Goal: Task Accomplishment & Management: Manage account settings

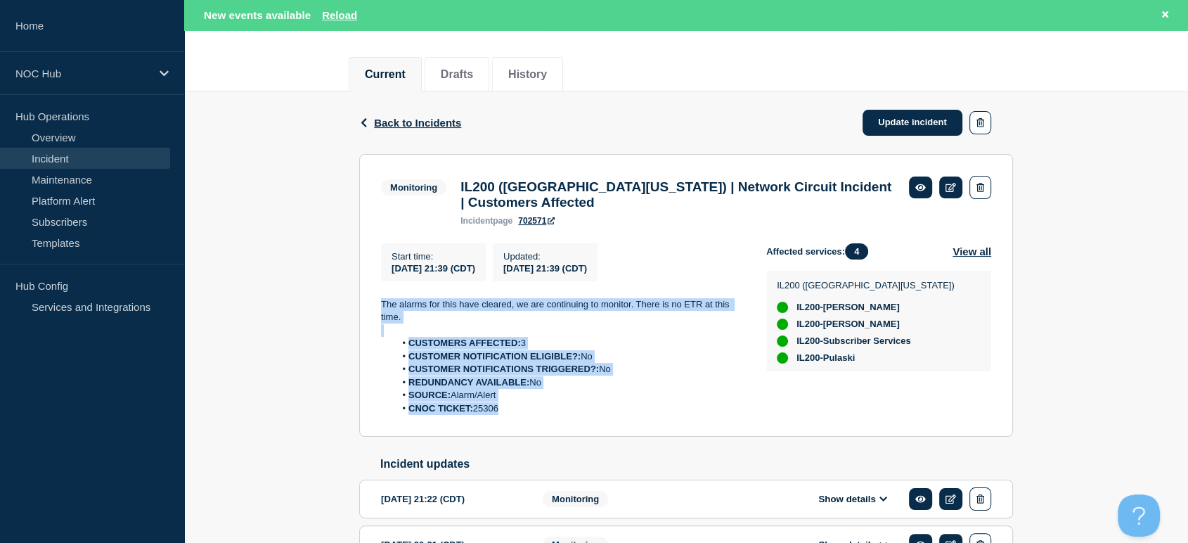
drag, startPoint x: 364, startPoint y: 302, endPoint x: 539, endPoint y: 427, distance: 214.8
click at [539, 427] on section "Monitoring IL200 (Southern [US_STATE]) | Network Circuit Incident | Customers A…" at bounding box center [686, 295] width 654 height 283
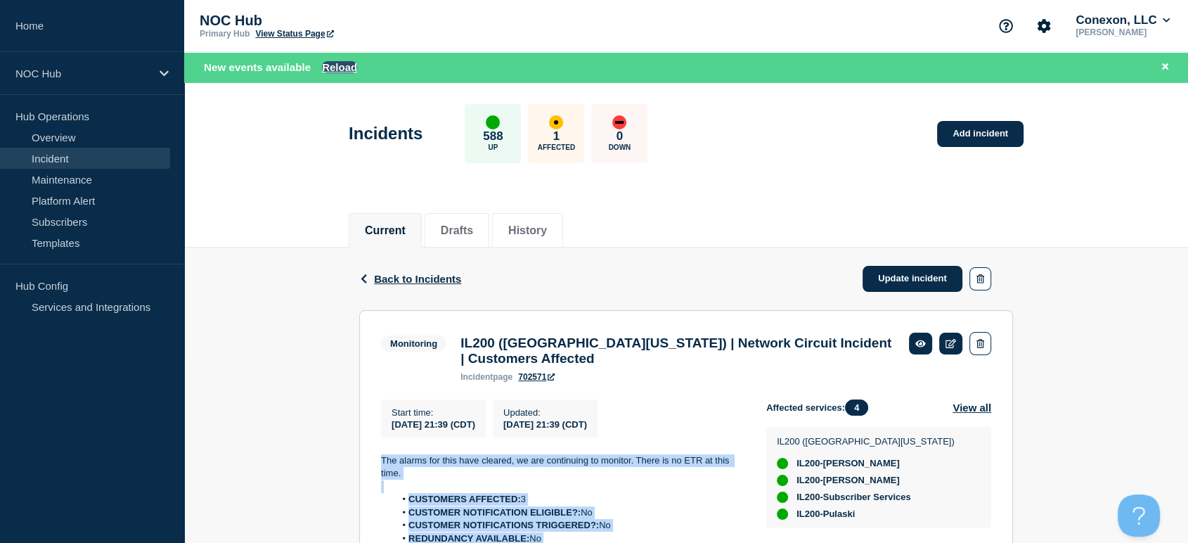
click at [340, 68] on button "Reload" at bounding box center [339, 67] width 35 height 12
click at [72, 181] on link "Maintenance" at bounding box center [85, 179] width 170 height 21
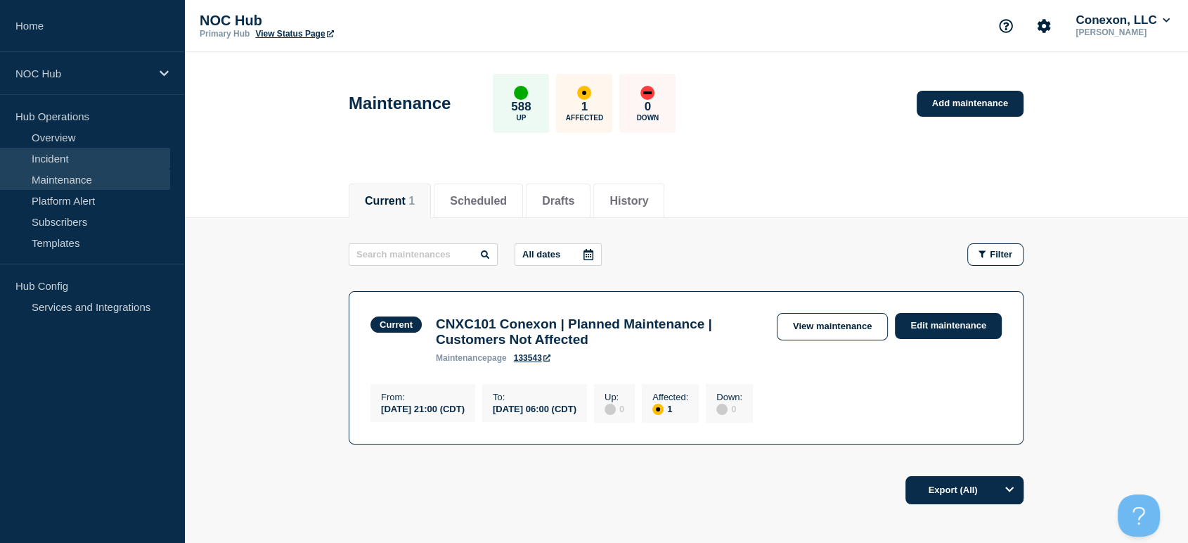
click at [58, 162] on link "Incident" at bounding box center [85, 158] width 170 height 21
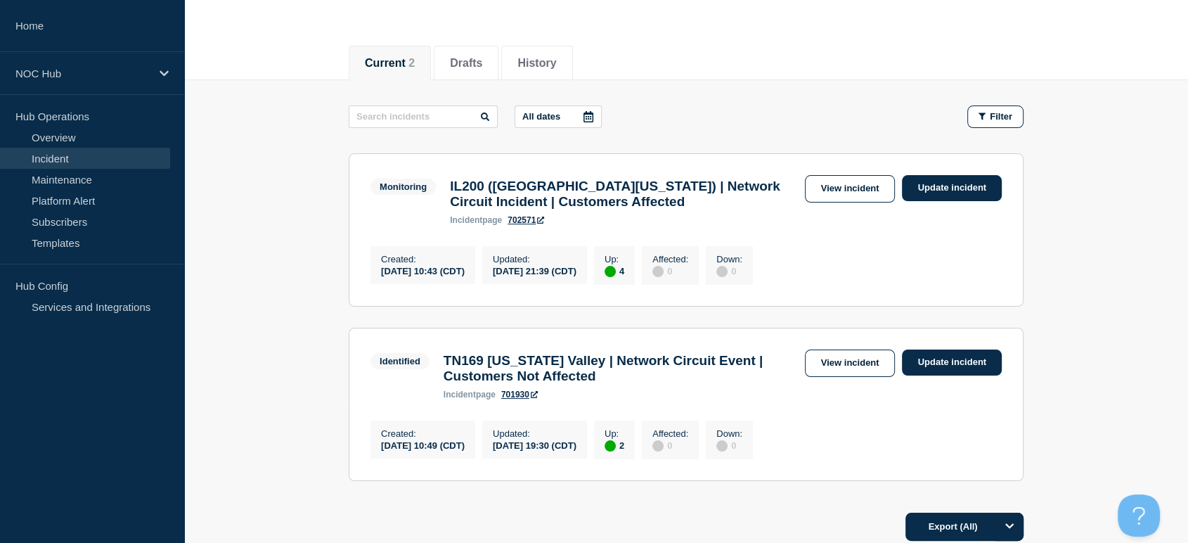
scroll to position [234, 0]
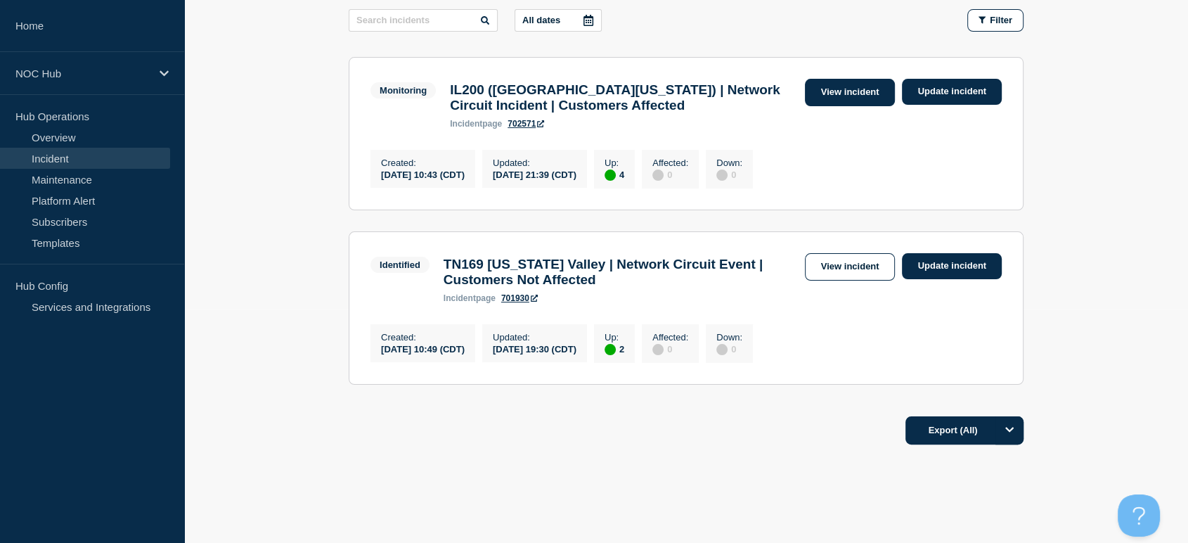
click at [858, 84] on link "View incident" at bounding box center [850, 92] width 91 height 27
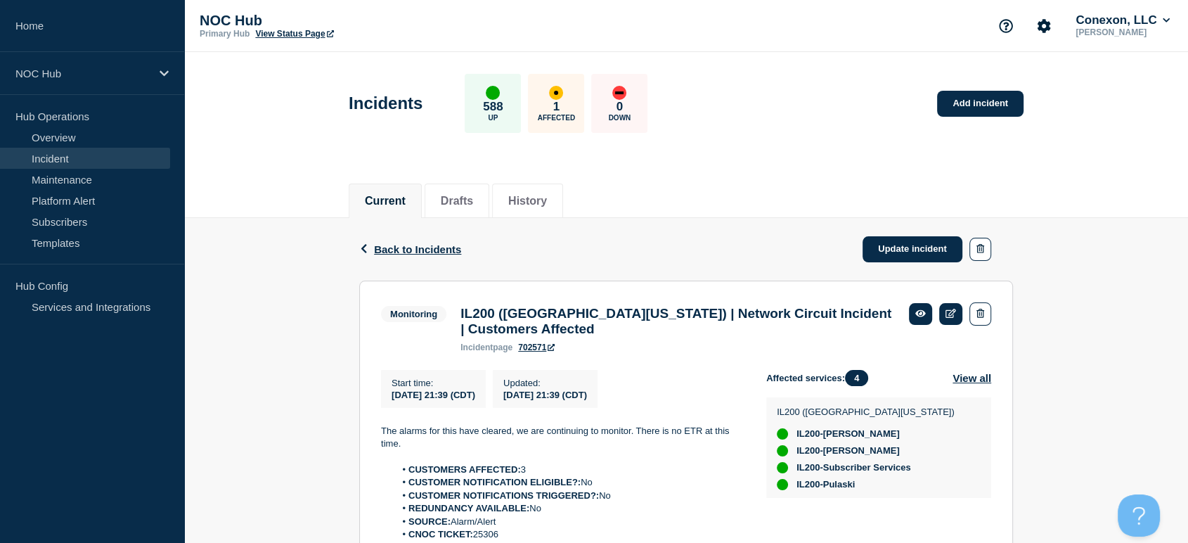
scroll to position [234, 0]
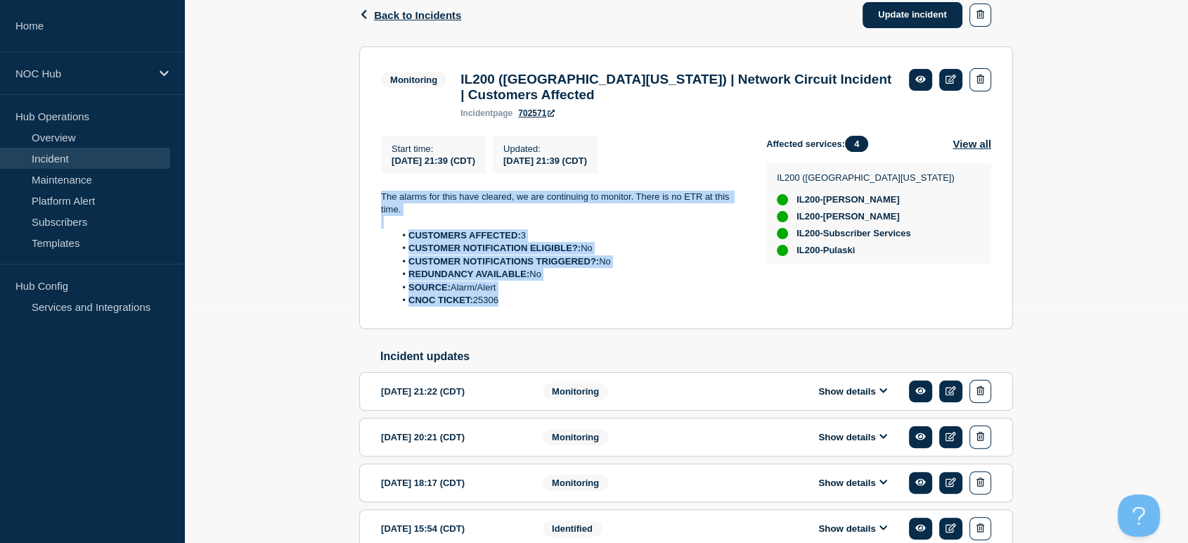
drag, startPoint x: 376, startPoint y: 191, endPoint x: 549, endPoint y: 323, distance: 218.2
click at [549, 323] on section "Monitoring IL200 (Southern [US_STATE]) | Network Circuit Incident | Customers A…" at bounding box center [686, 187] width 654 height 283
copy div "The alarms for this have cleared, we are continuing to monitor. There is no ETR…"
click at [876, 21] on link "Update incident" at bounding box center [913, 15] width 100 height 26
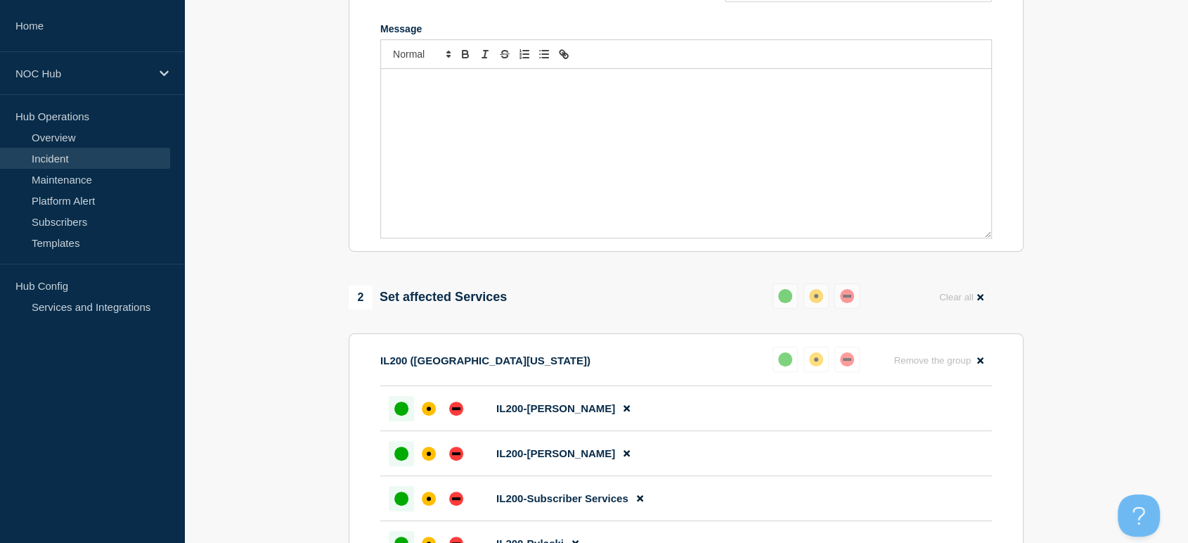
click at [596, 143] on div "Message" at bounding box center [686, 153] width 610 height 169
paste div "Message"
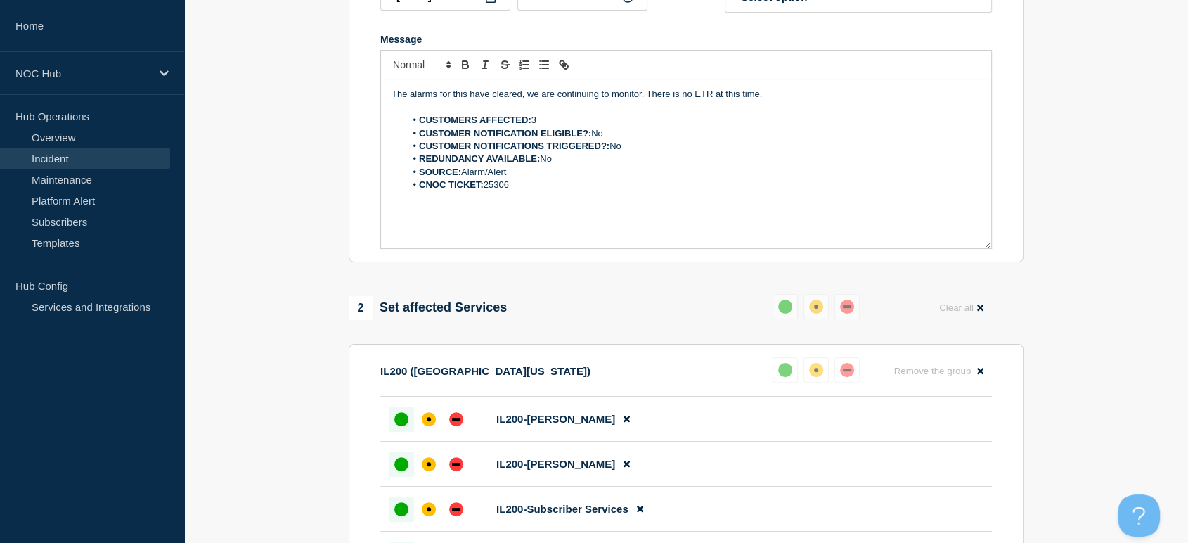
scroll to position [156, 0]
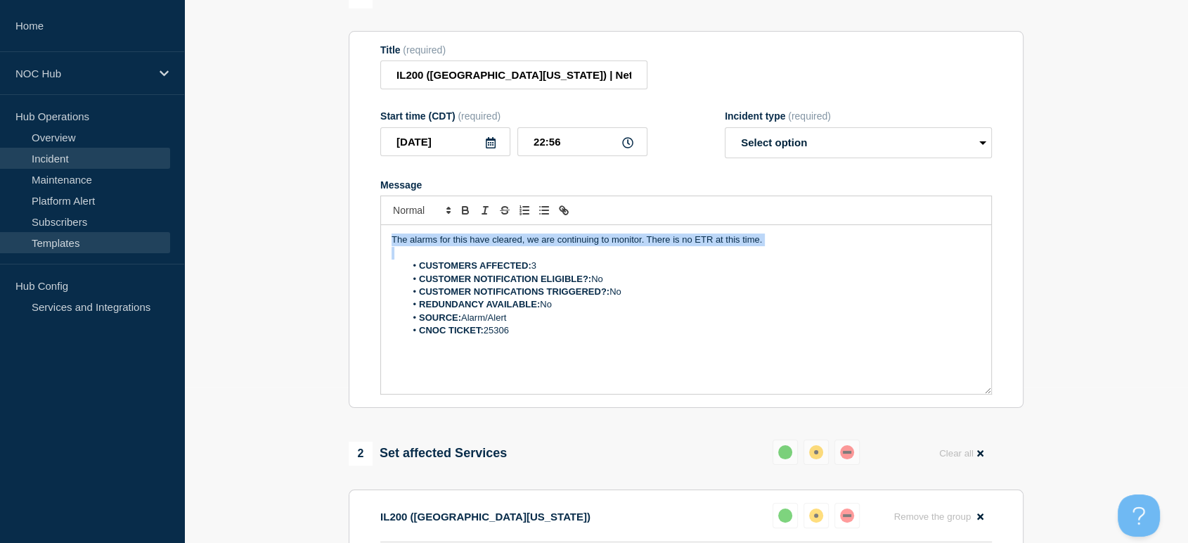
drag, startPoint x: 691, startPoint y: 237, endPoint x: 32, endPoint y: 242, distance: 659.7
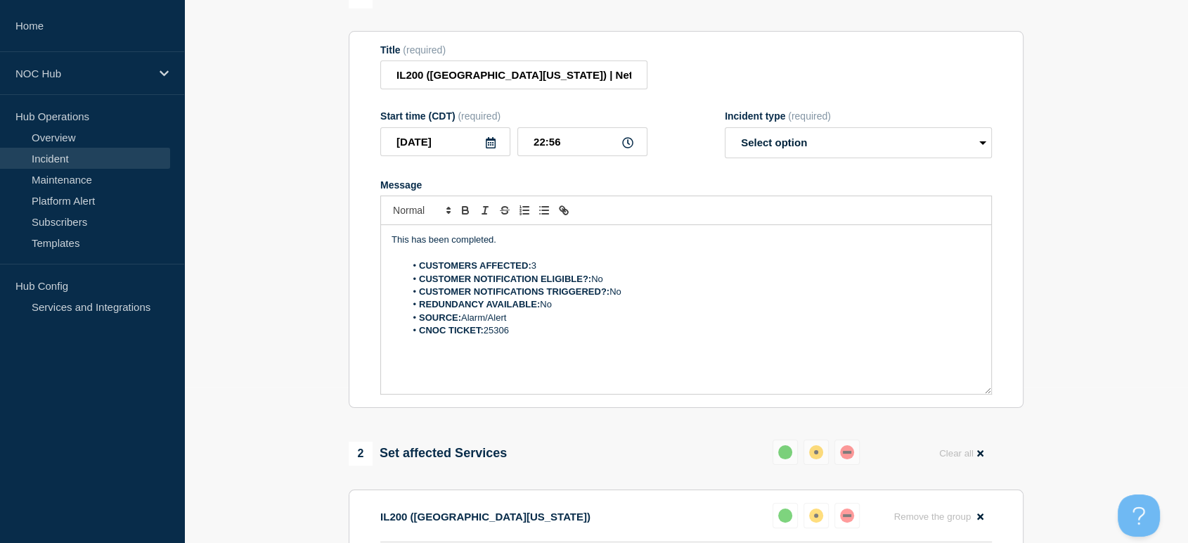
click at [546, 272] on li "CUSTOMERS AFFECTED: 3" at bounding box center [694, 265] width 576 height 13
click at [778, 142] on select "Select option Investigating Identified Monitoring Resolved" at bounding box center [858, 142] width 267 height 31
select select "resolved"
click at [725, 135] on select "Select option Investigating Identified Monitoring Resolved" at bounding box center [858, 142] width 267 height 31
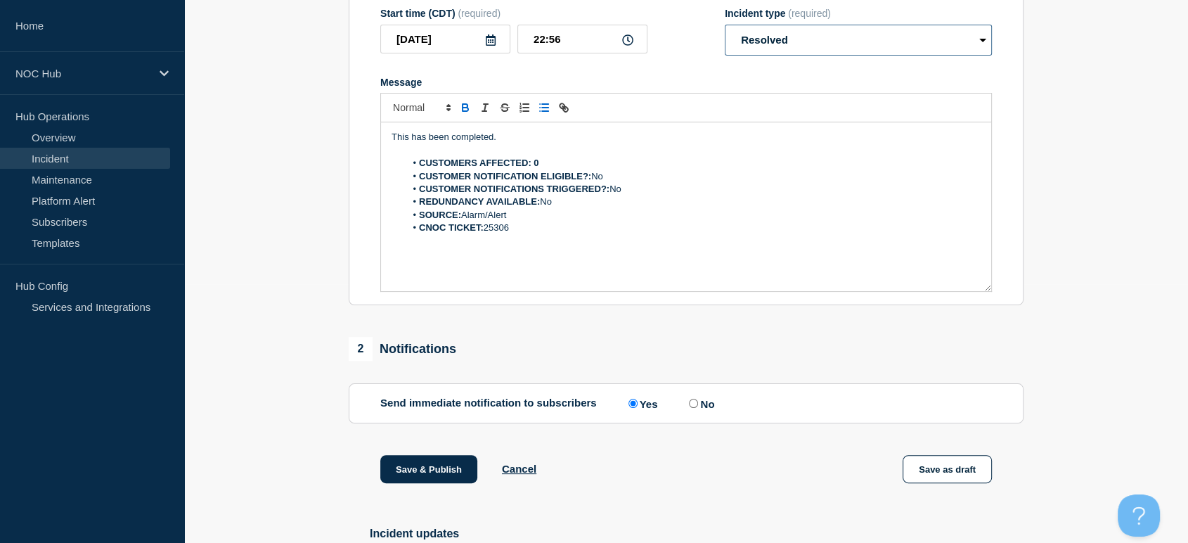
scroll to position [390, 0]
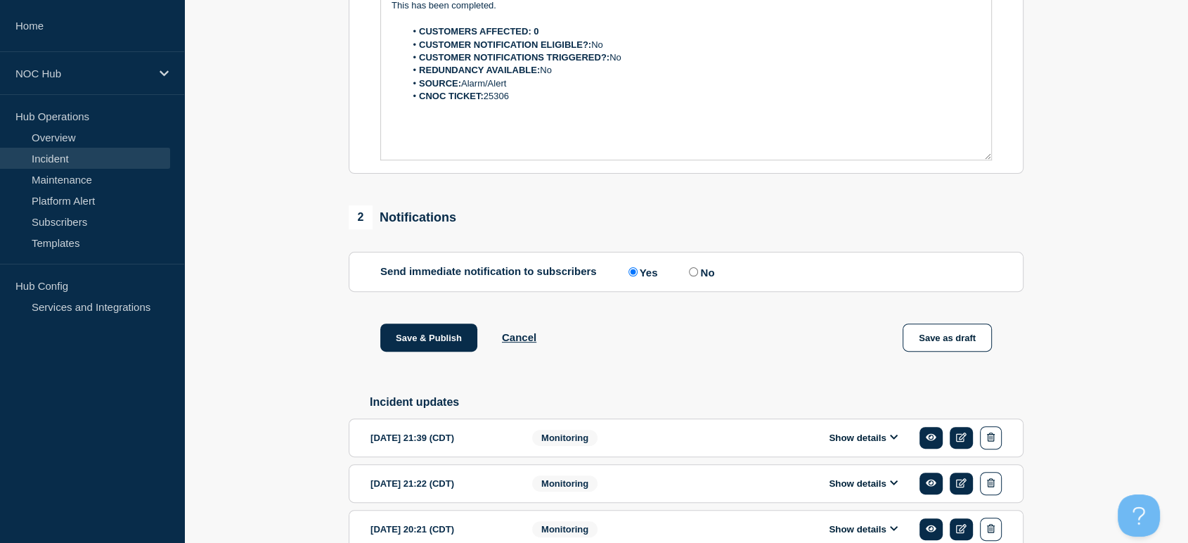
click at [692, 276] on input "No" at bounding box center [693, 271] width 9 height 9
radio input "true"
radio input "false"
click at [450, 349] on button "Save & Publish" at bounding box center [428, 337] width 97 height 28
